Goal: Obtain resource: Obtain resource

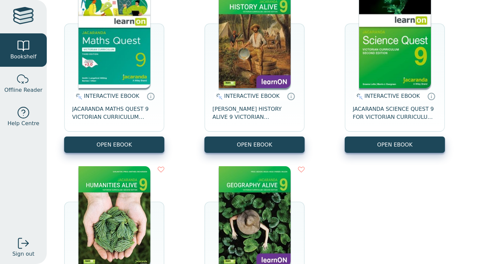
scroll to position [69, 0]
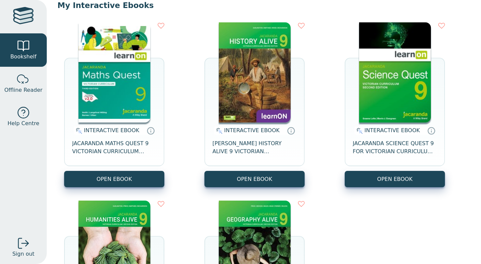
click at [152, 181] on button "OPEN EBOOK" at bounding box center [114, 179] width 100 height 16
